Goal: Task Accomplishment & Management: Use online tool/utility

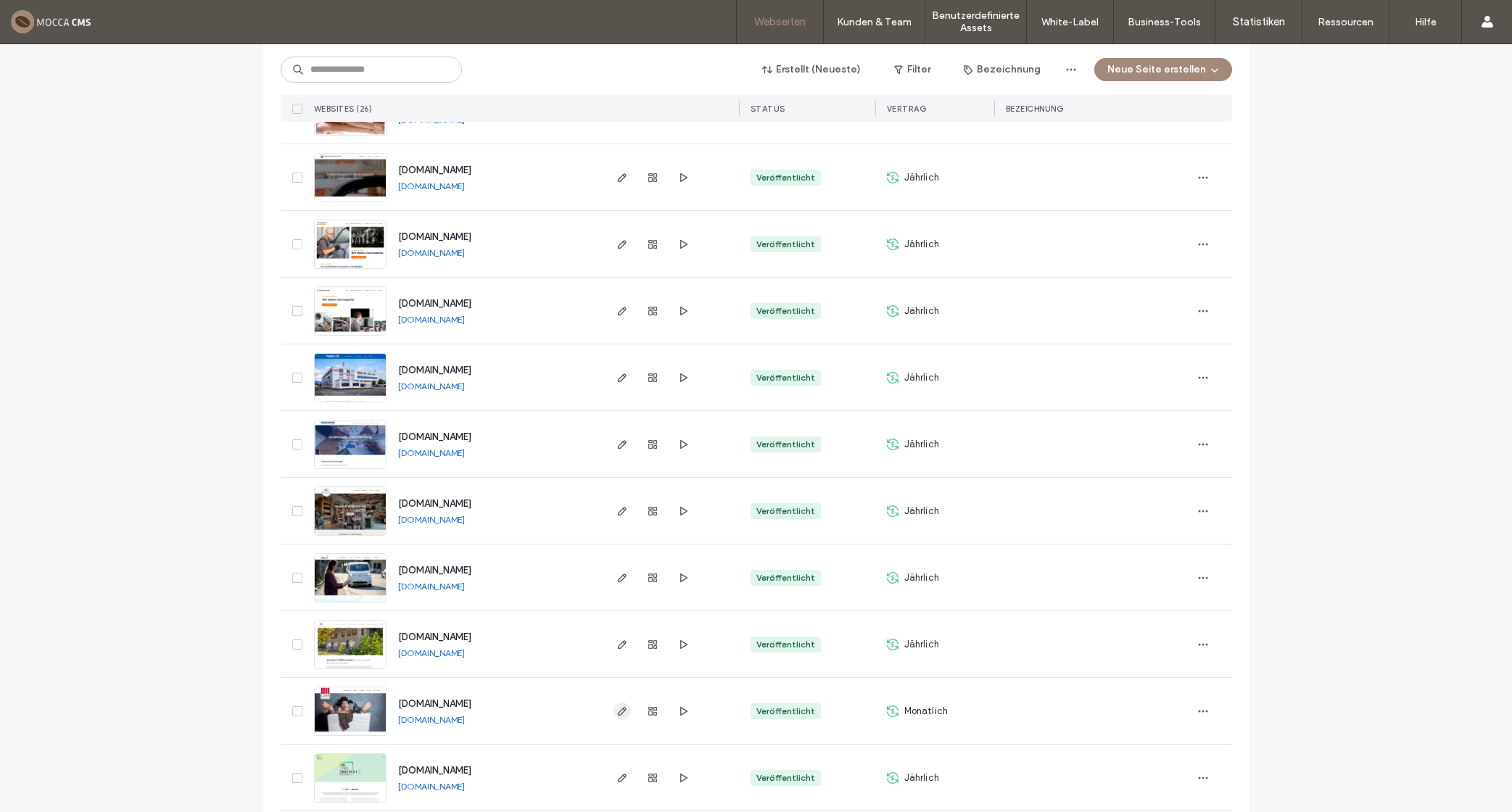
scroll to position [546, 0]
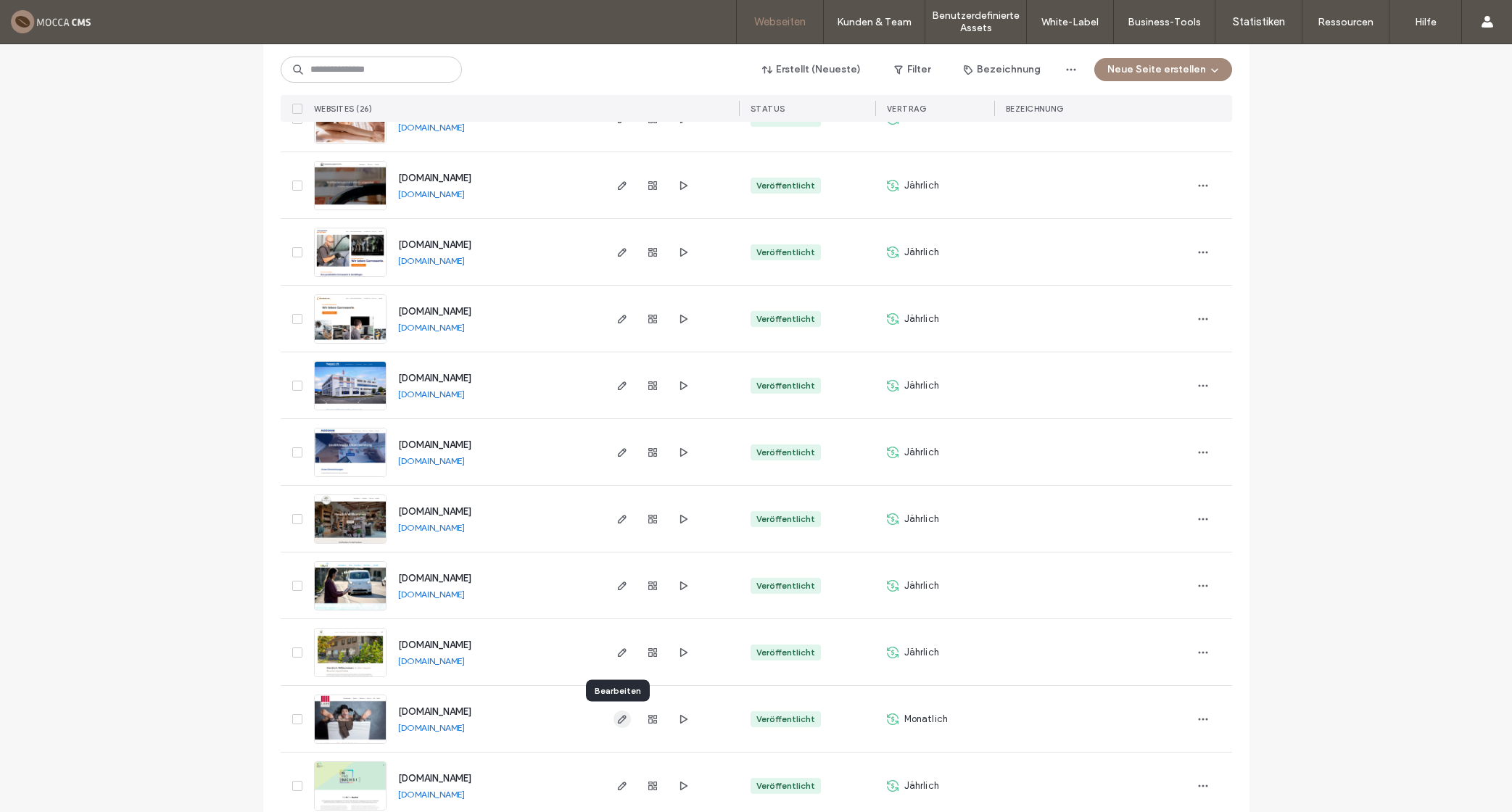
click at [619, 712] on span "button" at bounding box center [622, 719] width 18 height 18
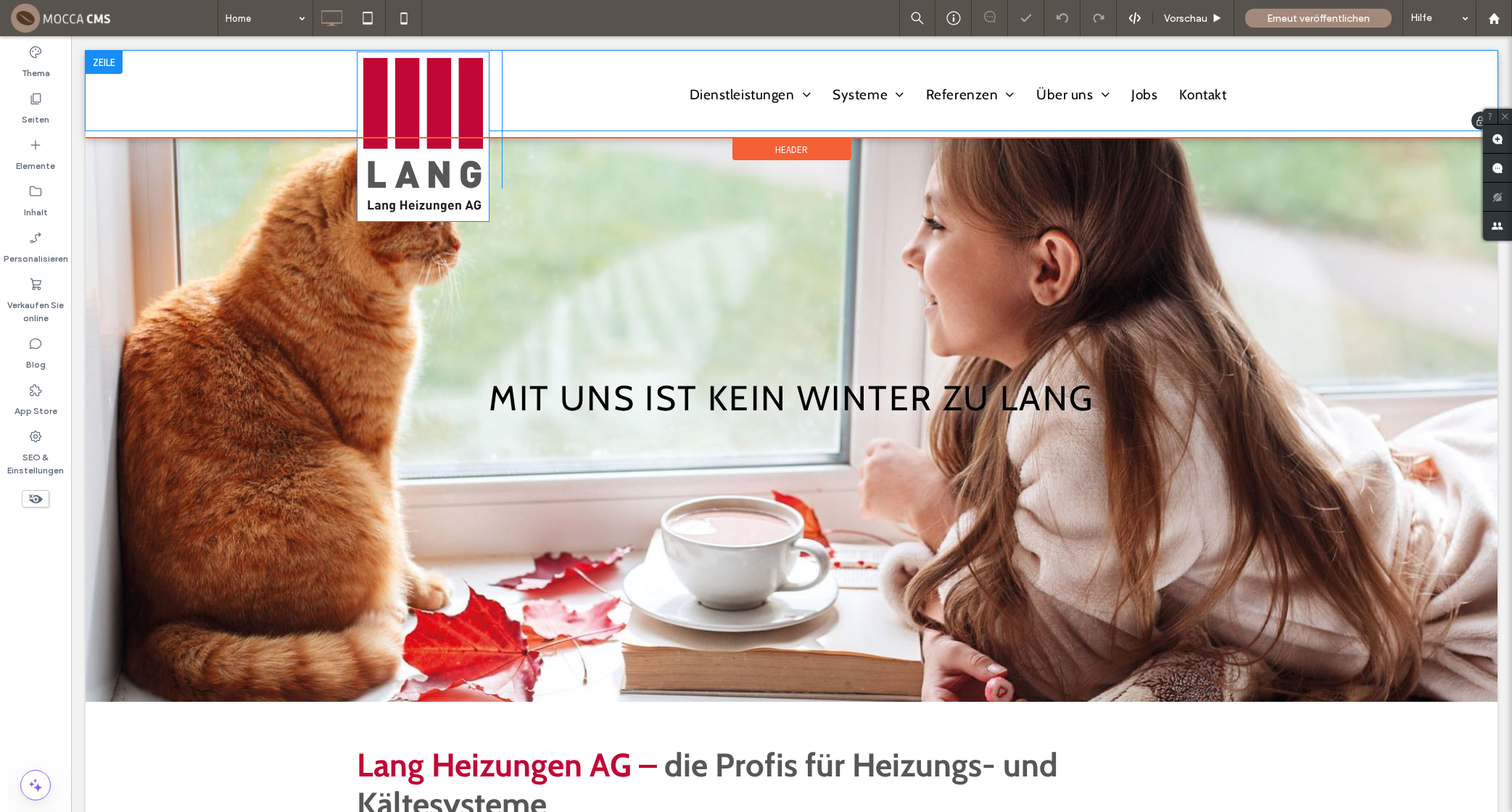
scroll to position [2, 0]
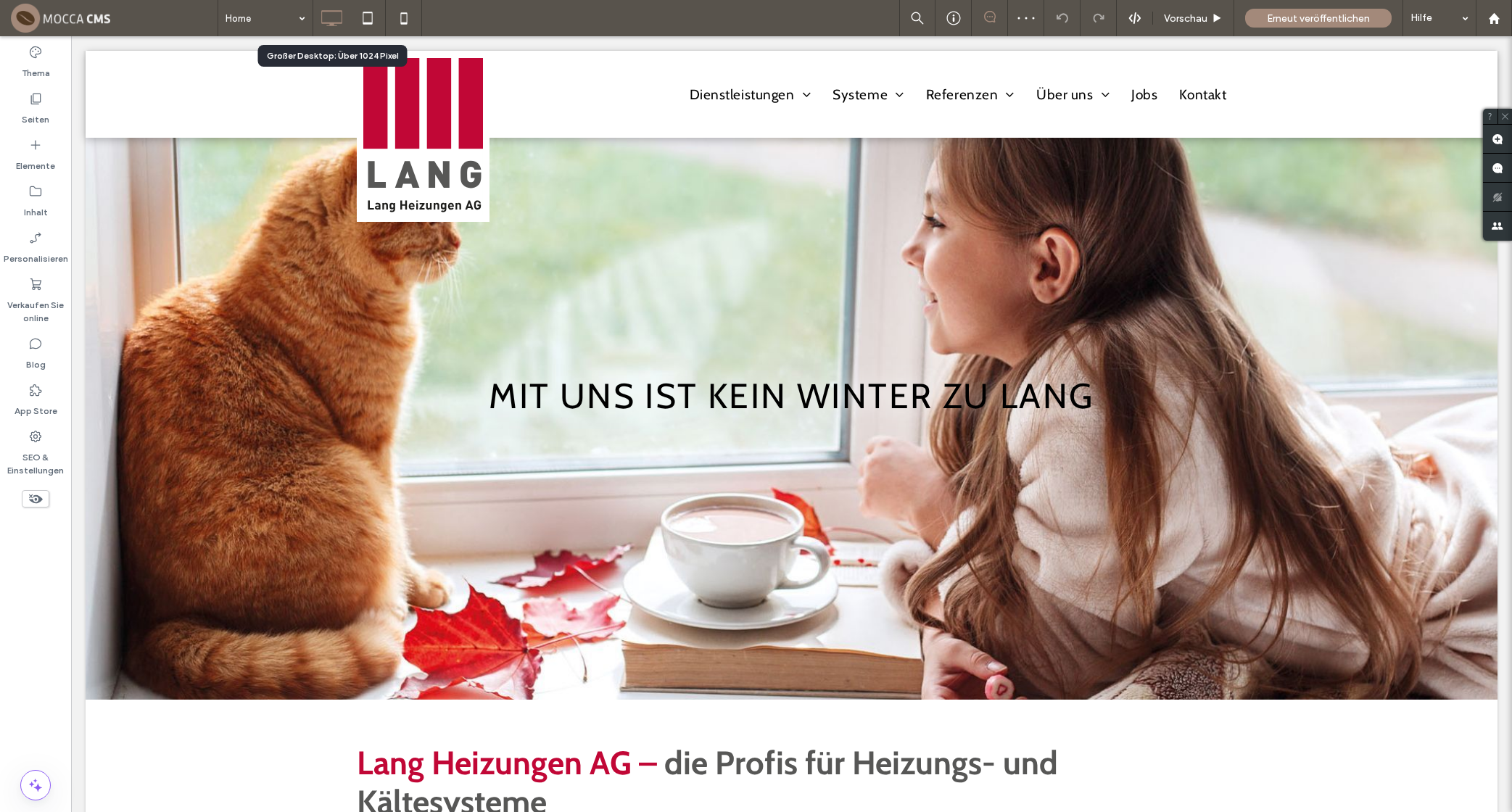
click at [335, 18] on icon at bounding box center [332, 18] width 29 height 29
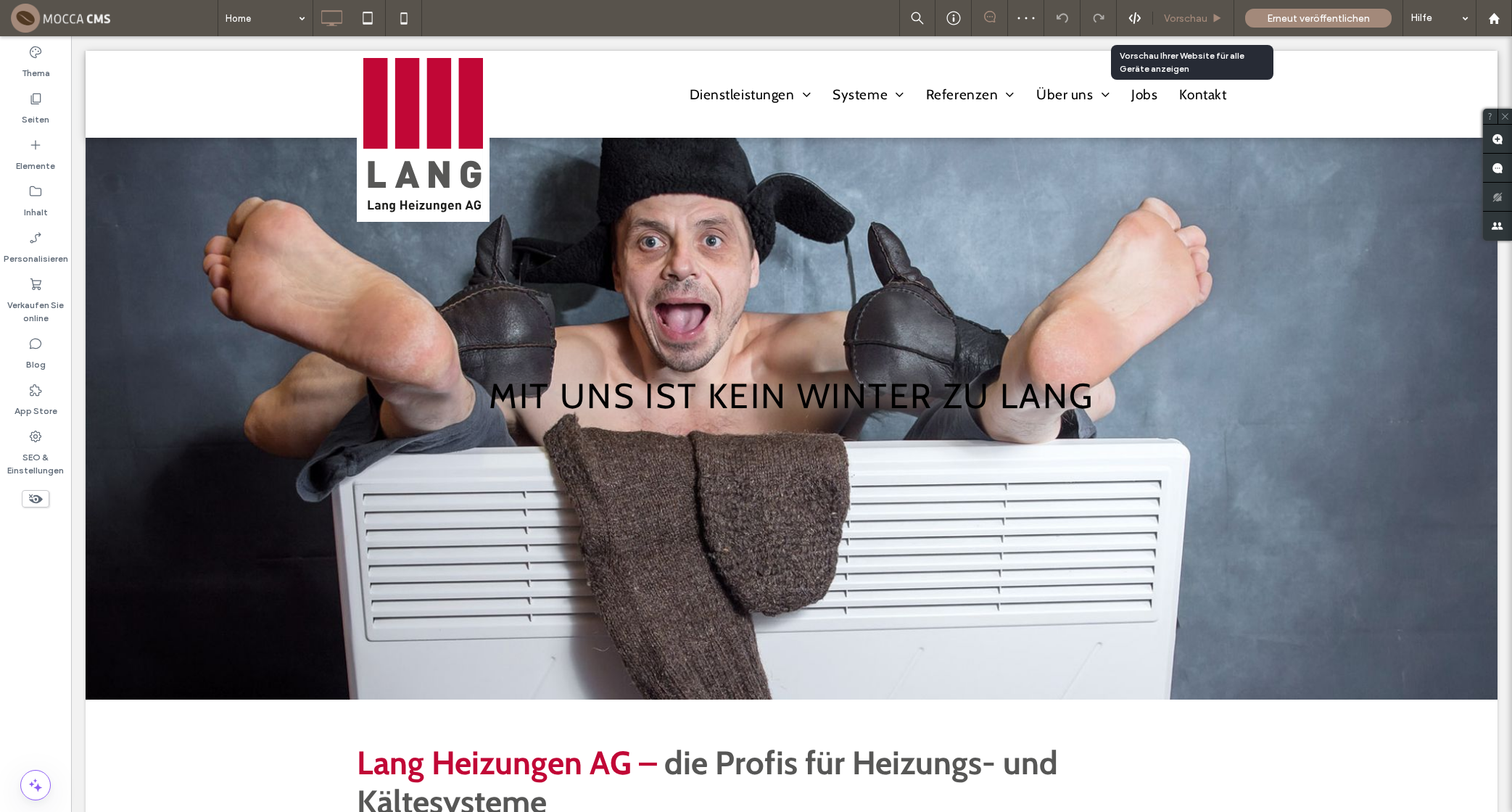
click at [1204, 15] on span "Vorschau" at bounding box center [1185, 18] width 44 height 12
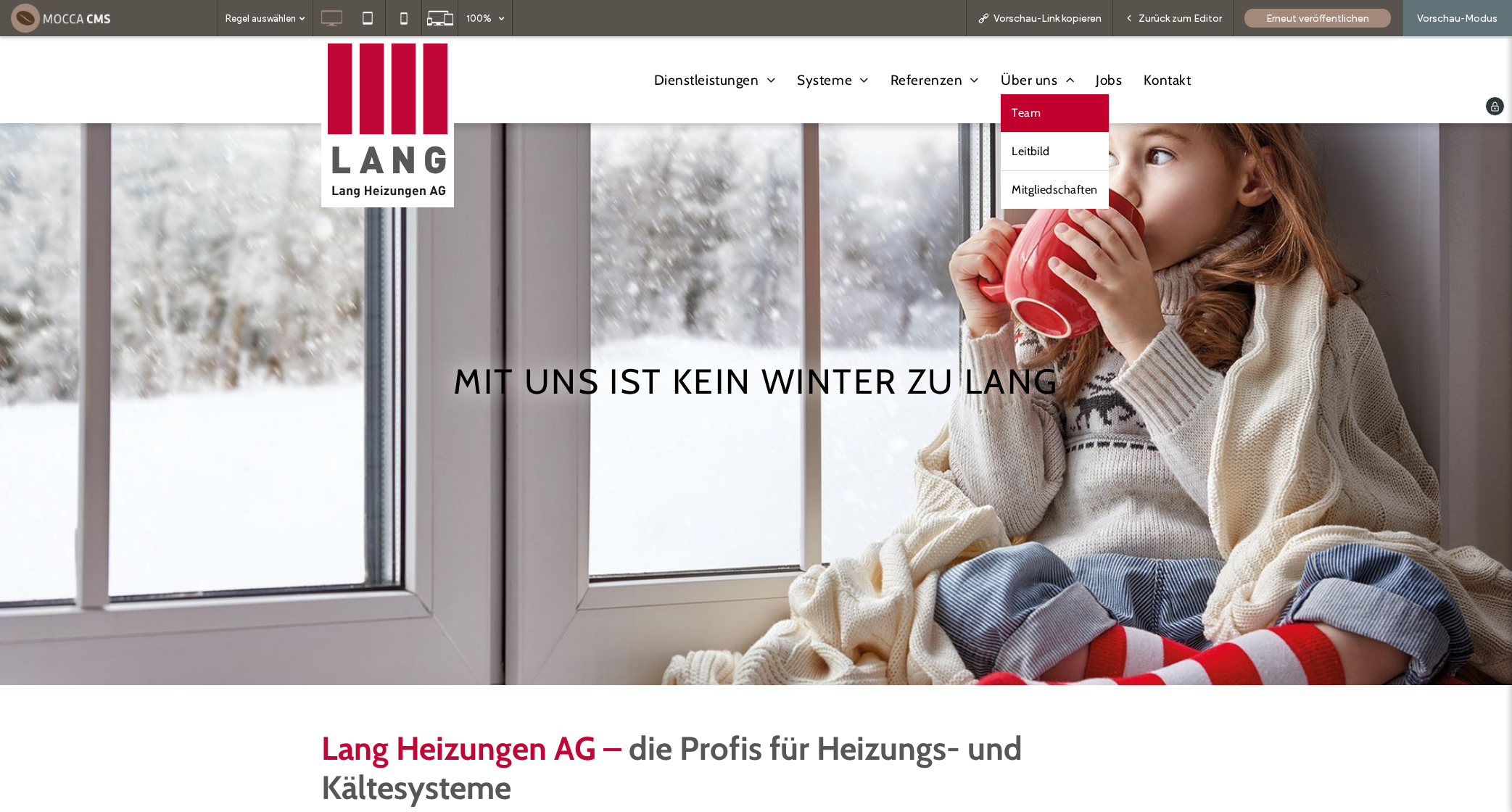
click at [1024, 111] on span "Team" at bounding box center [1026, 113] width 29 height 23
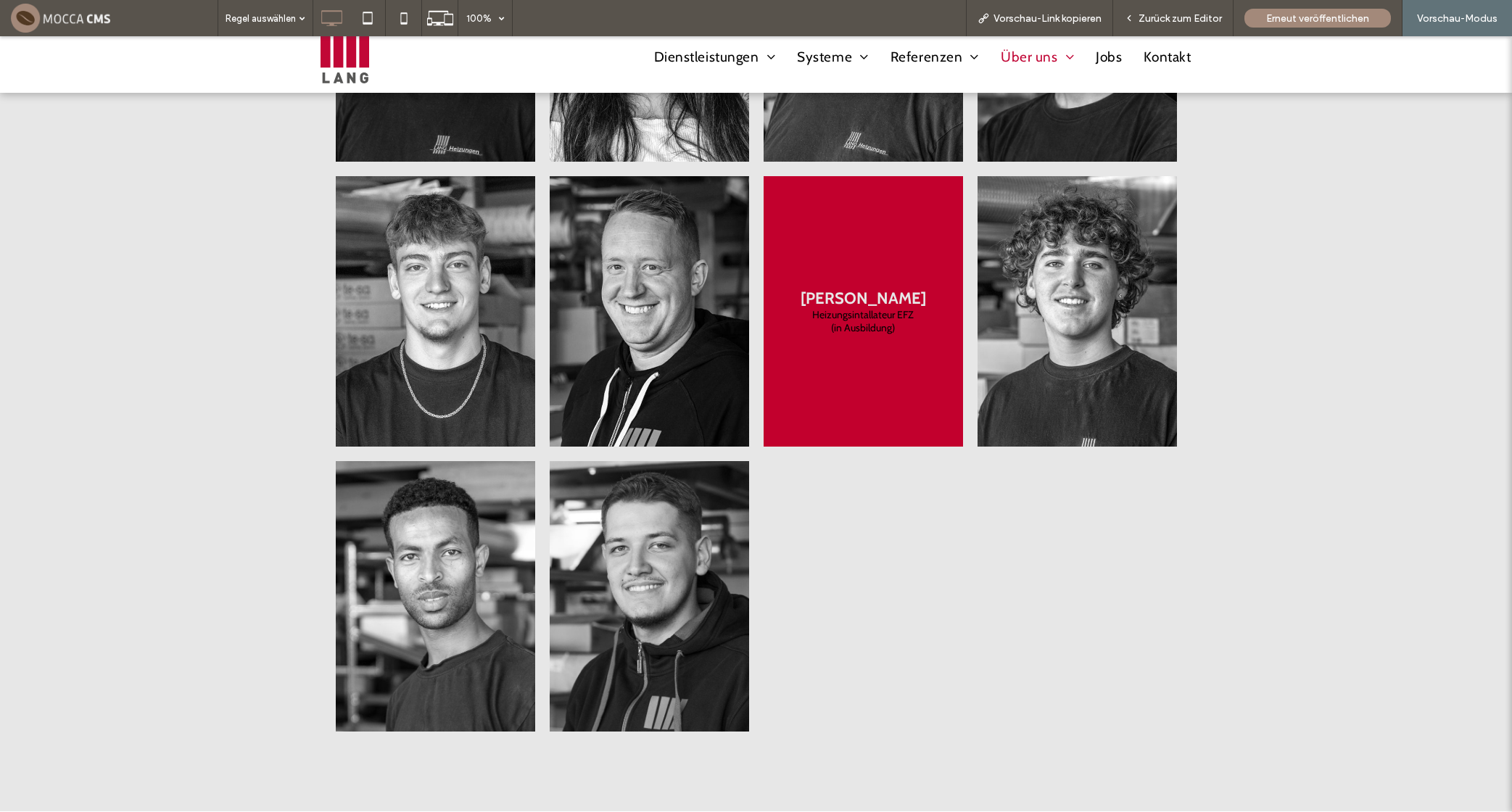
scroll to position [1845, 0]
click at [916, 415] on link at bounding box center [863, 312] width 199 height 270
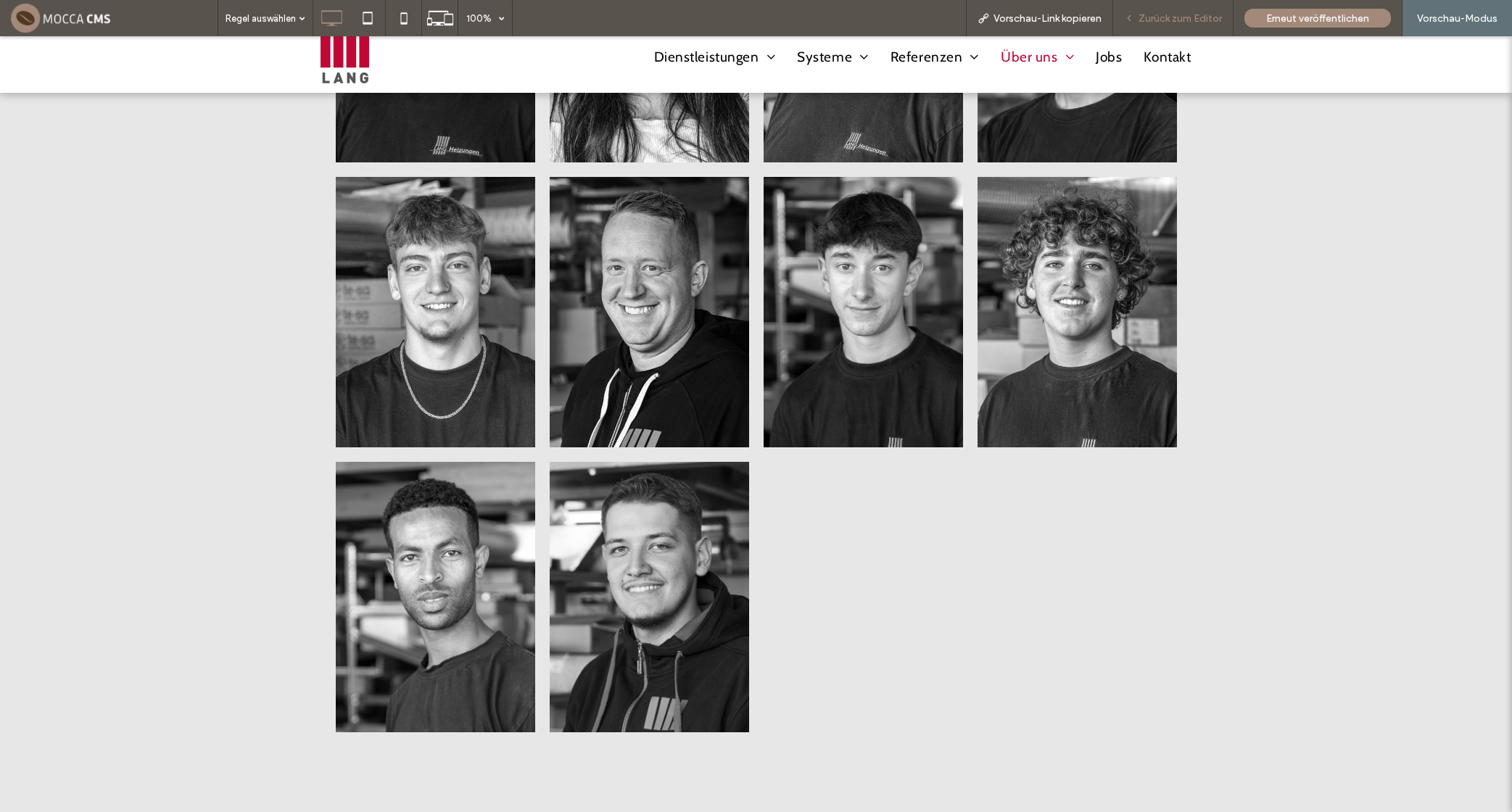
click at [1163, 15] on span "Zurück zum Editor" at bounding box center [1180, 18] width 83 height 12
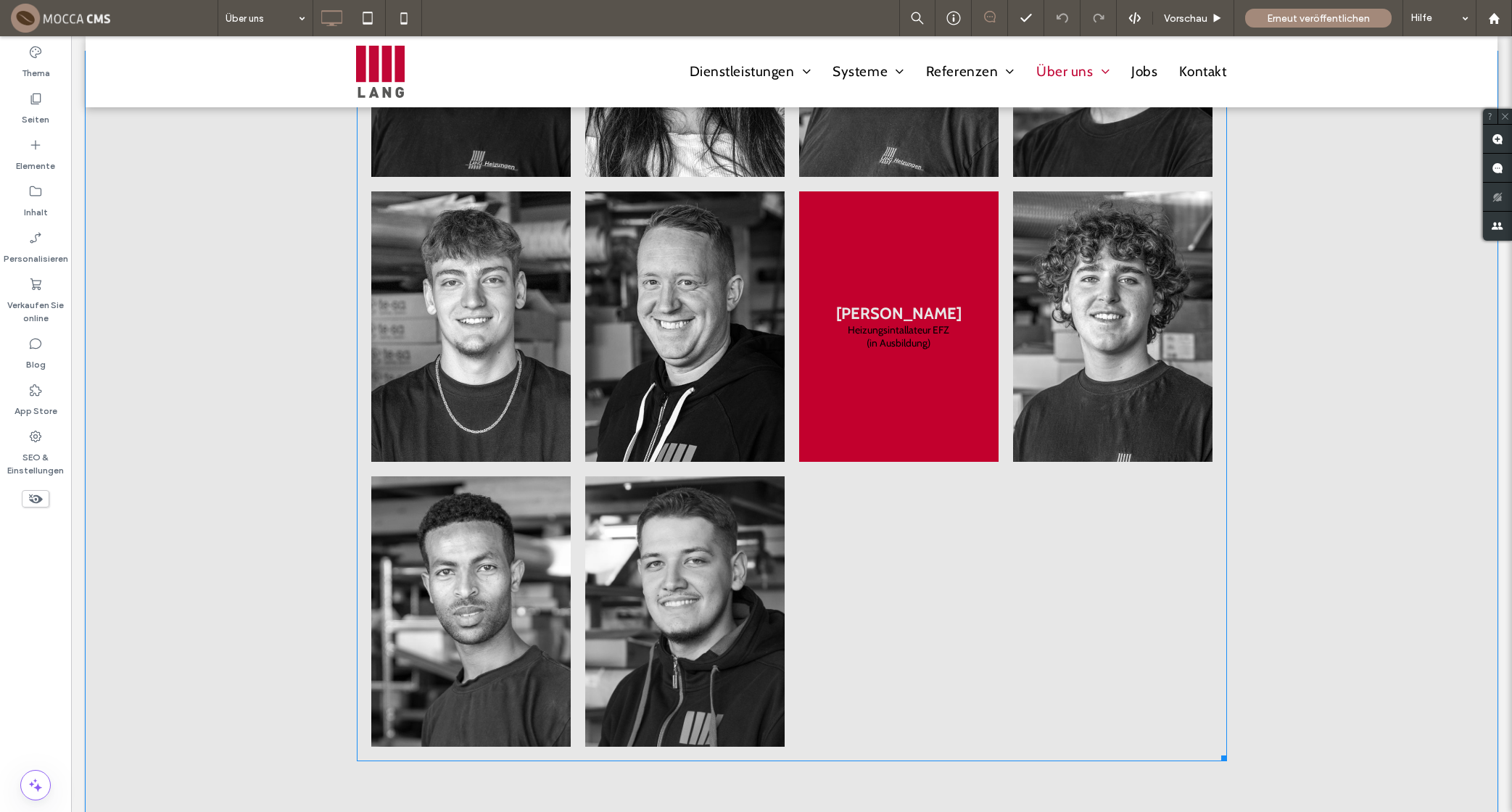
click at [849, 274] on link at bounding box center [898, 326] width 199 height 270
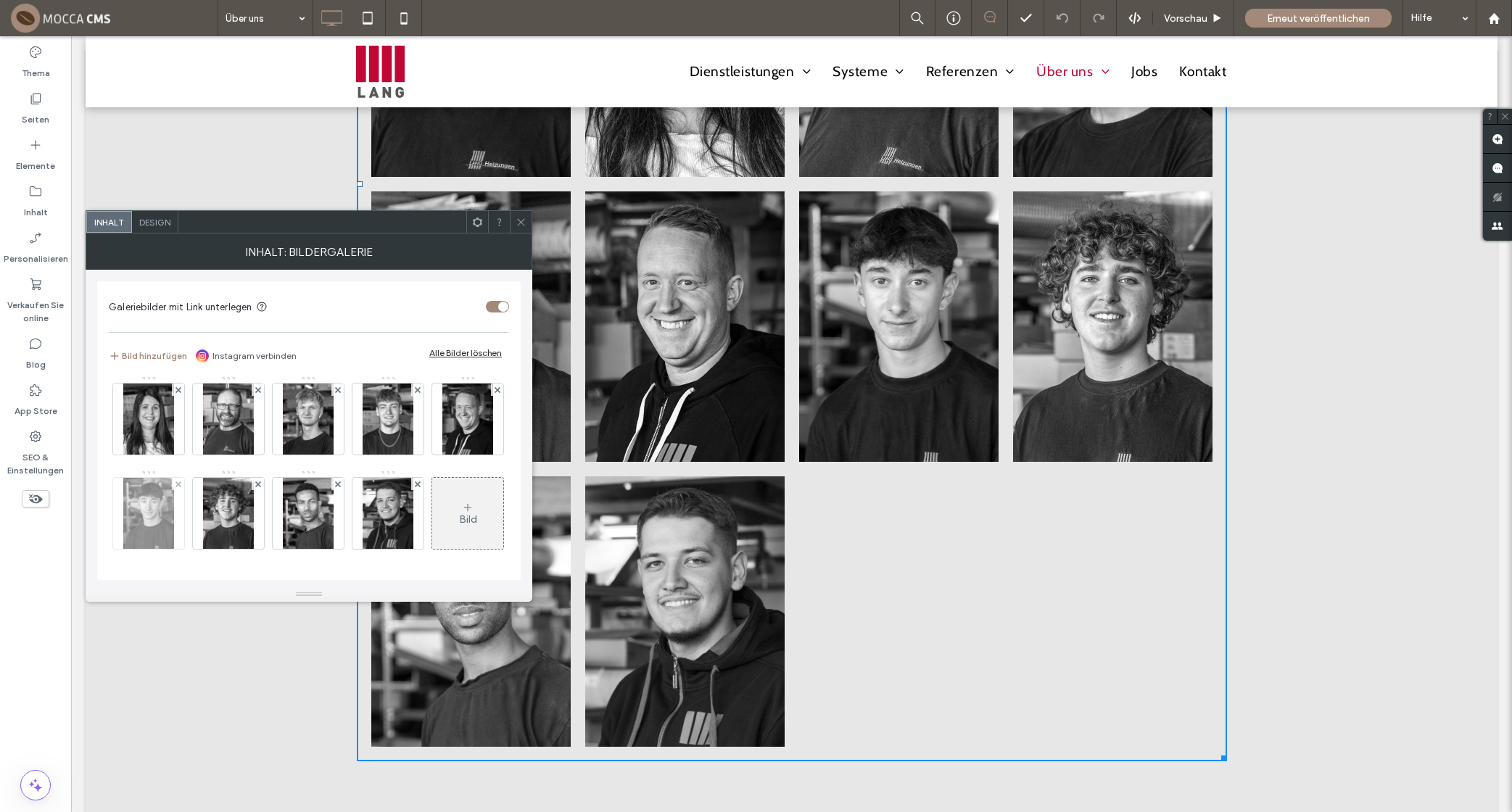
scroll to position [140, 0]
click at [175, 478] on img at bounding box center [149, 513] width 52 height 71
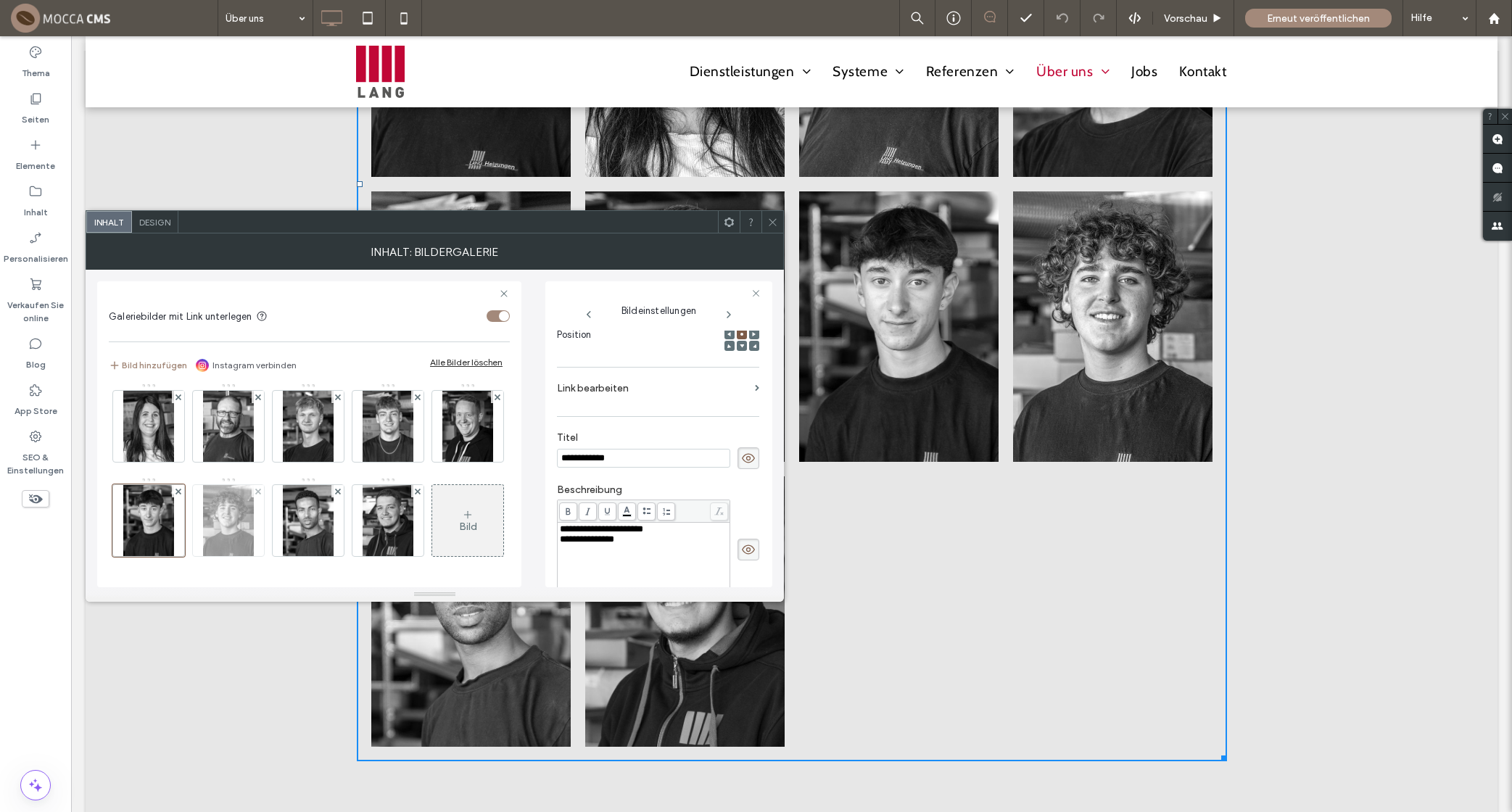
scroll to position [163, 0]
click at [636, 550] on div "**********" at bounding box center [643, 560] width 169 height 72
copy div "**********"
click at [362, 546] on img at bounding box center [388, 520] width 52 height 71
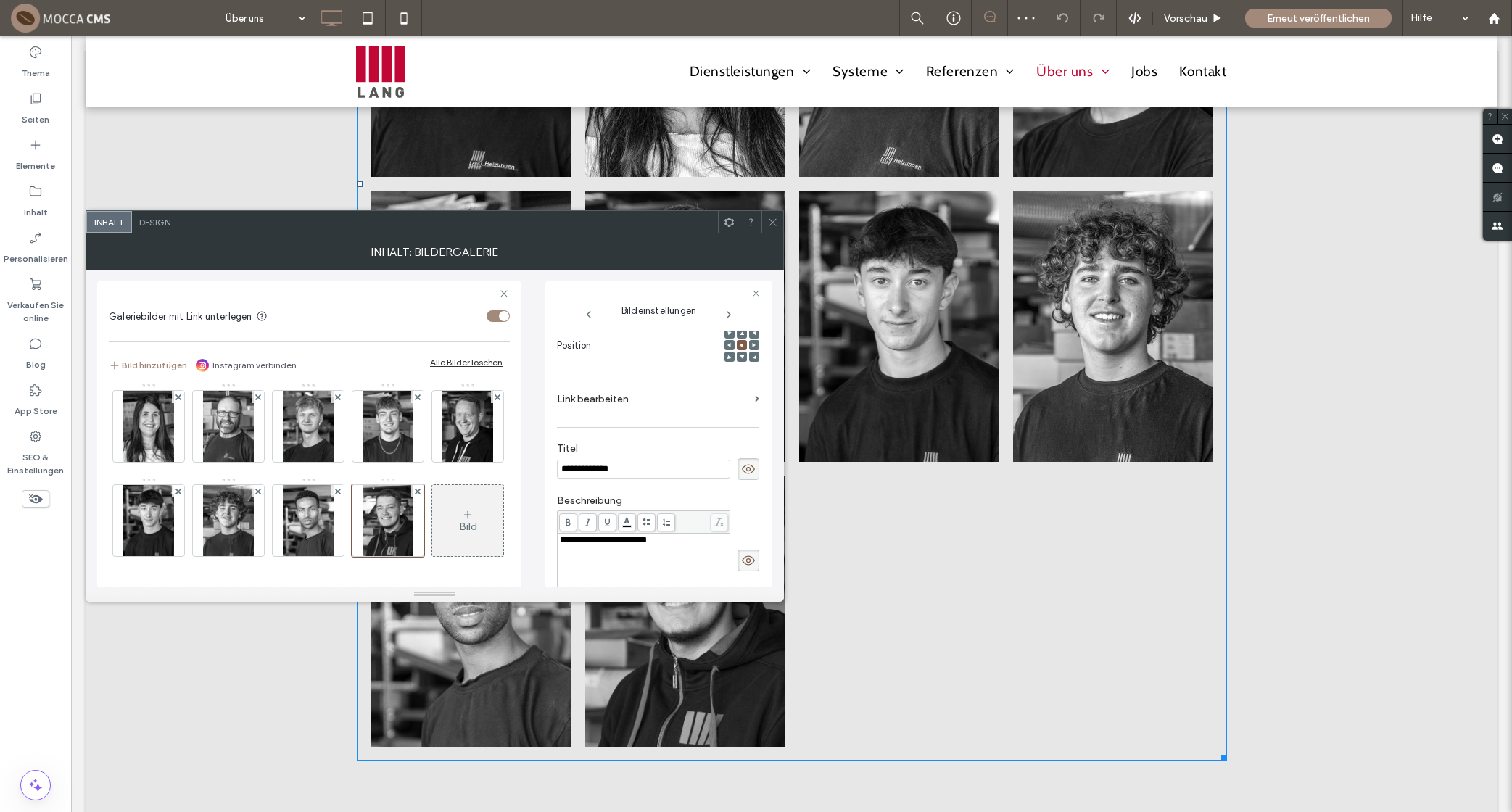
click at [588, 535] on span "**********" at bounding box center [602, 540] width 87 height 9
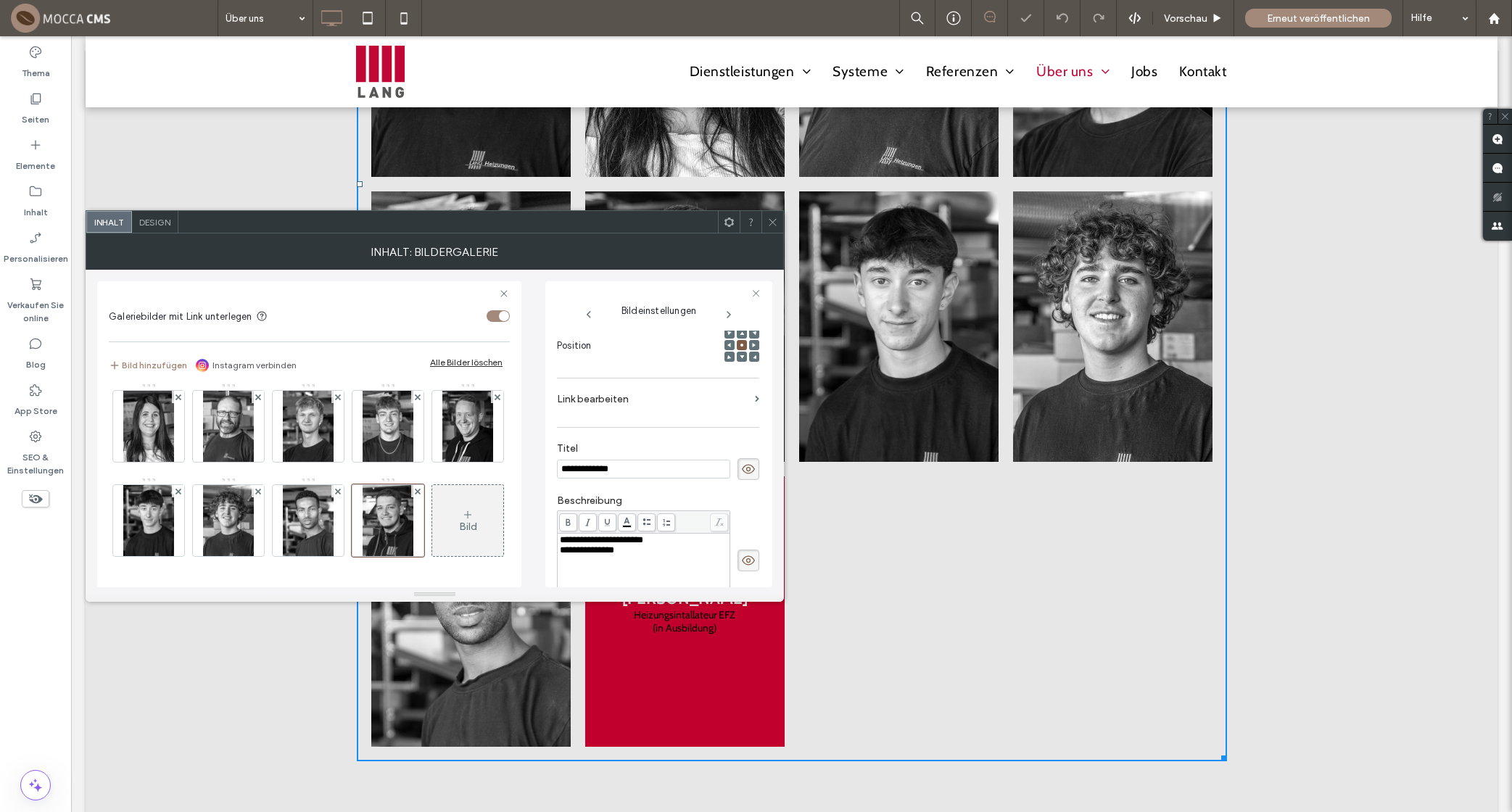
drag, startPoint x: 772, startPoint y: 219, endPoint x: 768, endPoint y: 235, distance: 16.5
click at [771, 222] on icon at bounding box center [773, 222] width 11 height 11
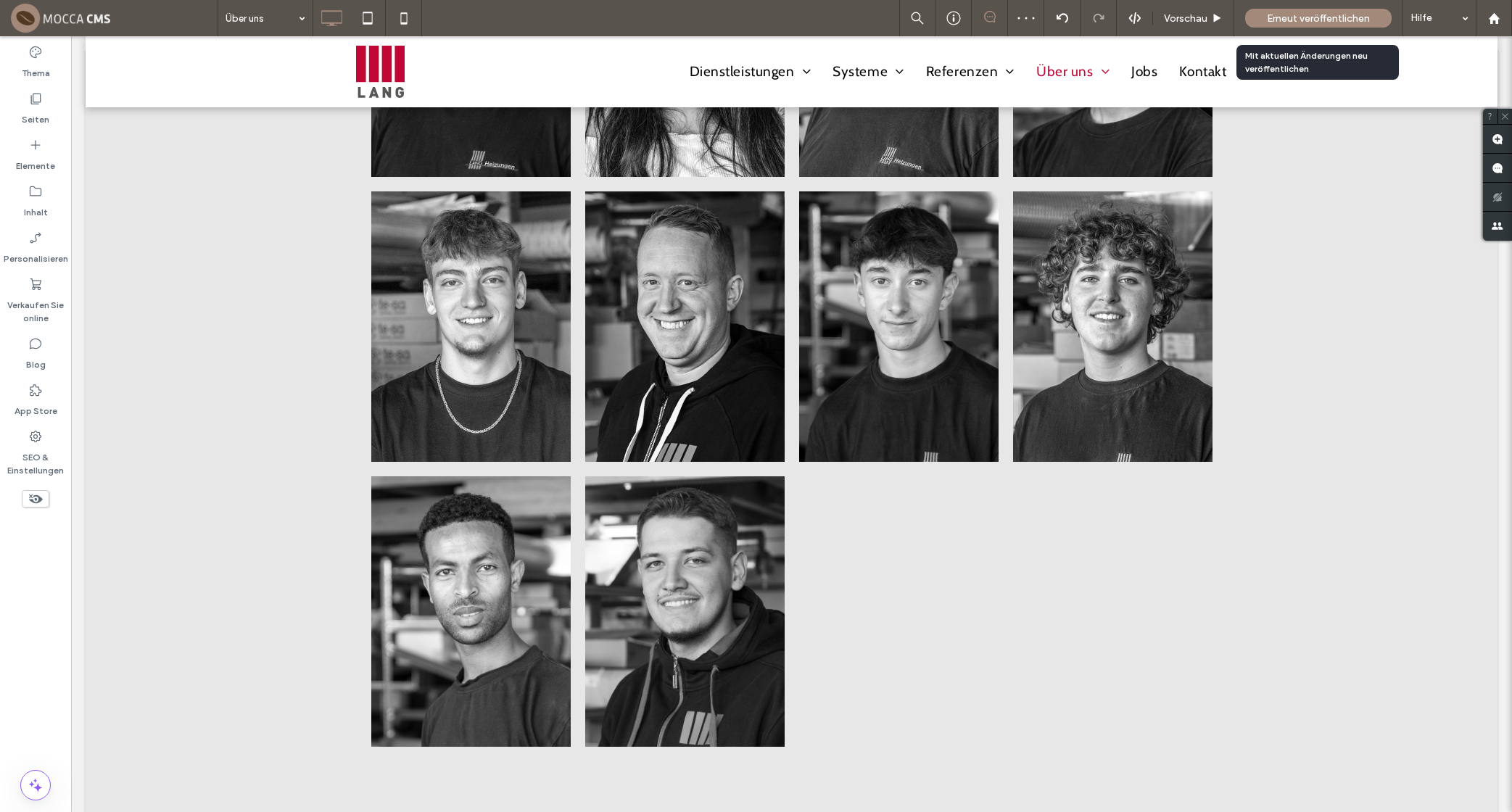
click at [1287, 14] on span "Erneut veröffentlichen" at bounding box center [1318, 18] width 103 height 12
